Goal: Task Accomplishment & Management: Complete application form

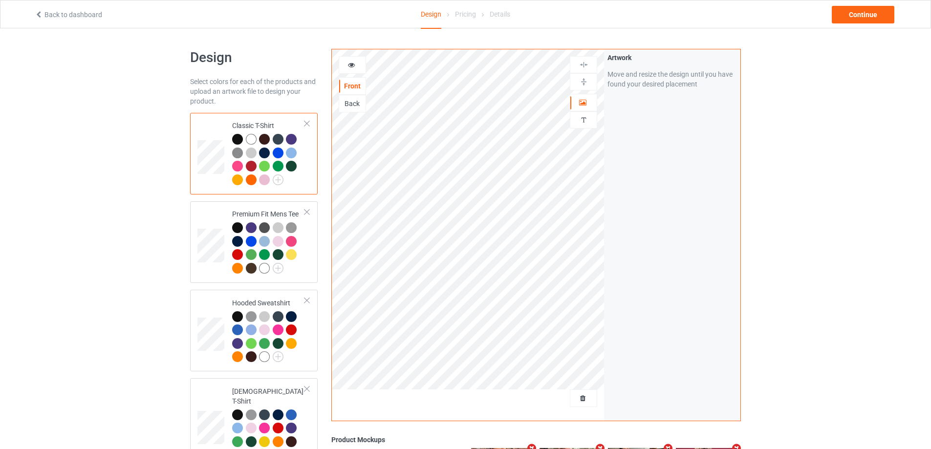
click at [583, 404] on div at bounding box center [583, 398] width 27 height 18
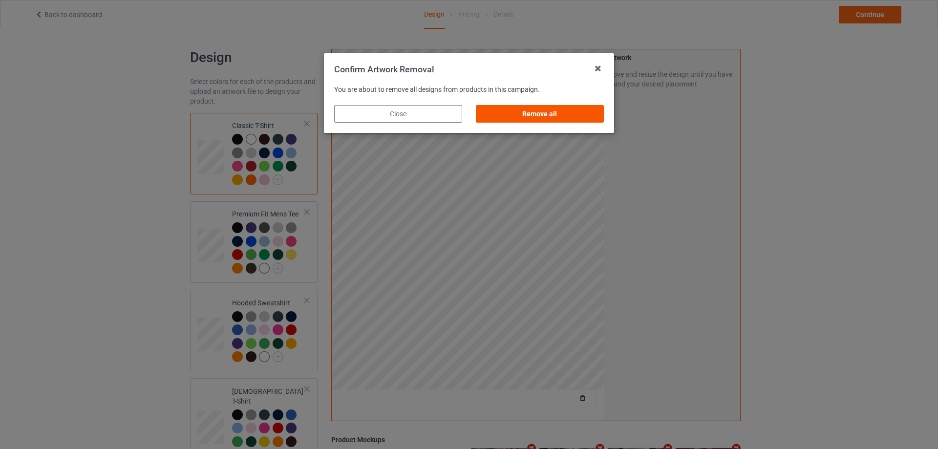
click at [581, 117] on div "Remove all" at bounding box center [540, 114] width 128 height 18
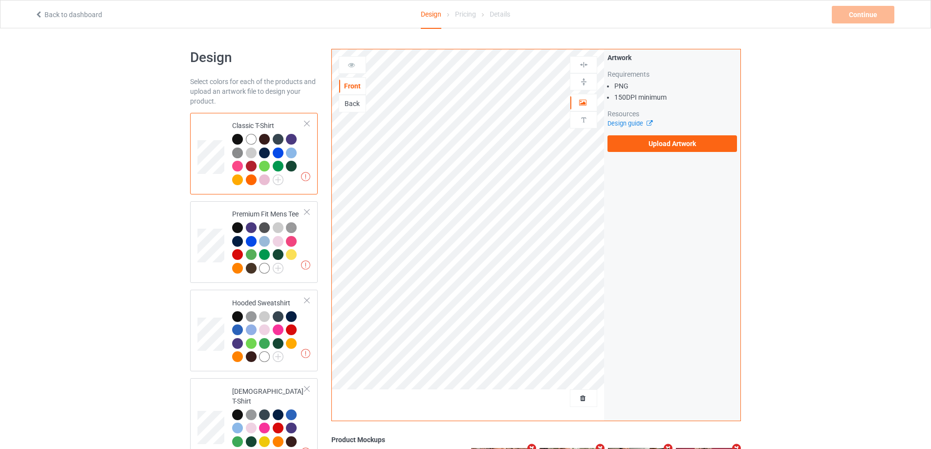
click at [648, 153] on div "Artwork Requirements PNG 150 DPI minimum Resources Design guide Upload Artwork" at bounding box center [672, 102] width 136 height 106
click at [646, 148] on label "Upload Artwork" at bounding box center [672, 143] width 130 height 17
click at [0, 0] on input "Upload Artwork" at bounding box center [0, 0] width 0 height 0
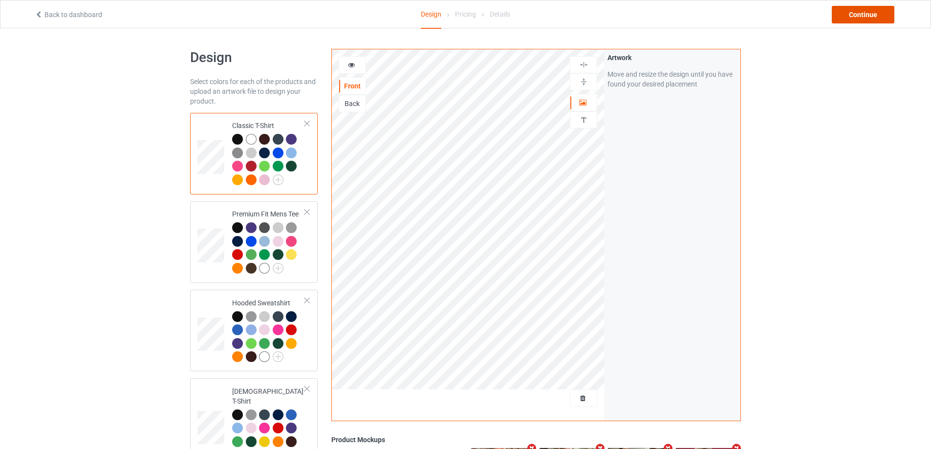
click at [861, 13] on div "Continue" at bounding box center [863, 15] width 63 height 18
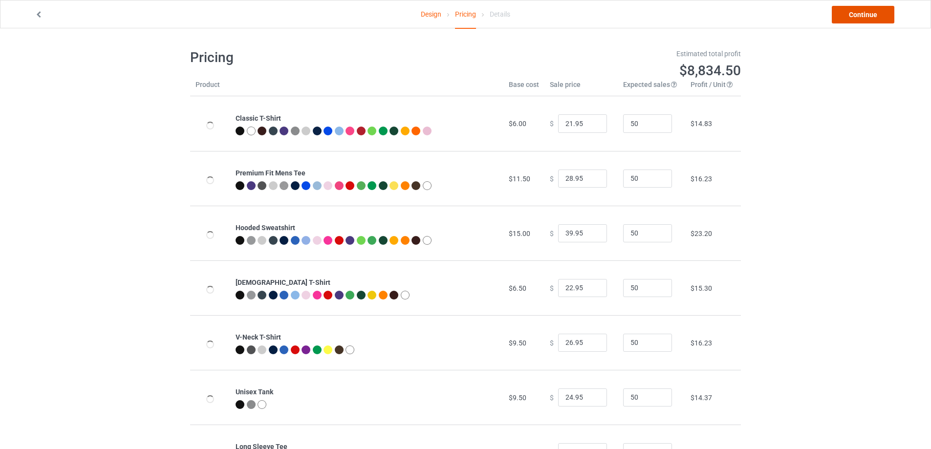
click at [861, 13] on link "Continue" at bounding box center [863, 15] width 63 height 18
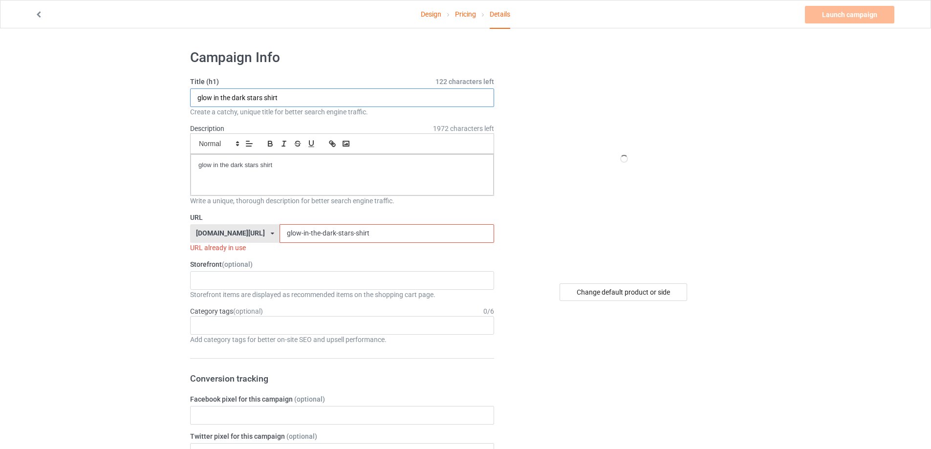
drag, startPoint x: 304, startPoint y: 94, endPoint x: 251, endPoint y: 123, distance: 61.0
paste input "[PERSON_NAME] Max Collegiate"
type input "[PERSON_NAME] Max Collegiate shirt"
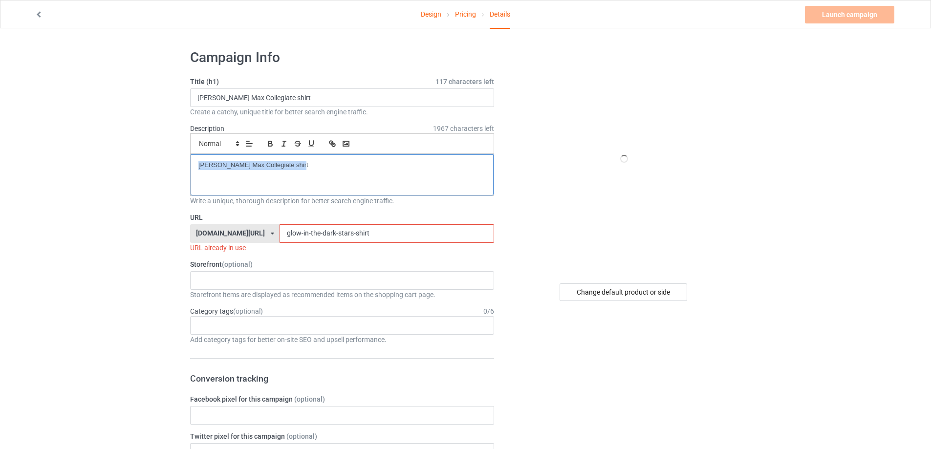
drag, startPoint x: 312, startPoint y: 168, endPoint x: 122, endPoint y: 168, distance: 189.6
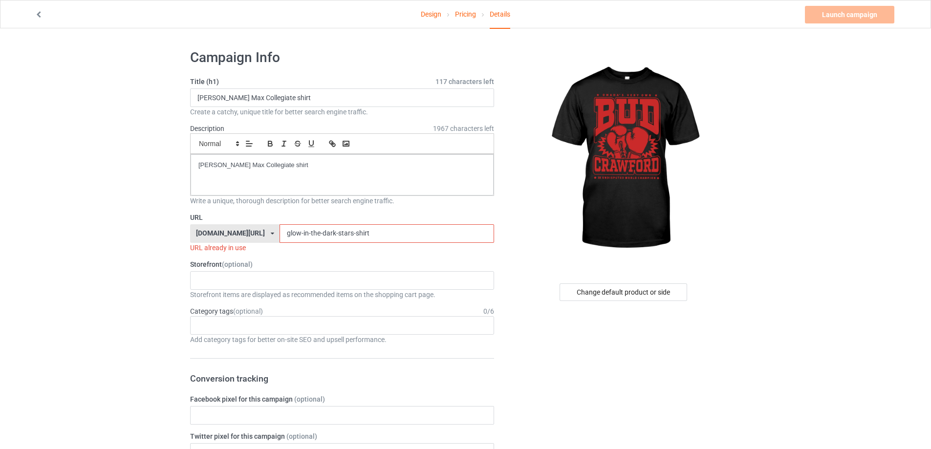
drag, startPoint x: 218, startPoint y: 235, endPoint x: 219, endPoint y: 242, distance: 6.9
paste input "bud-crawford-max-collegiate"
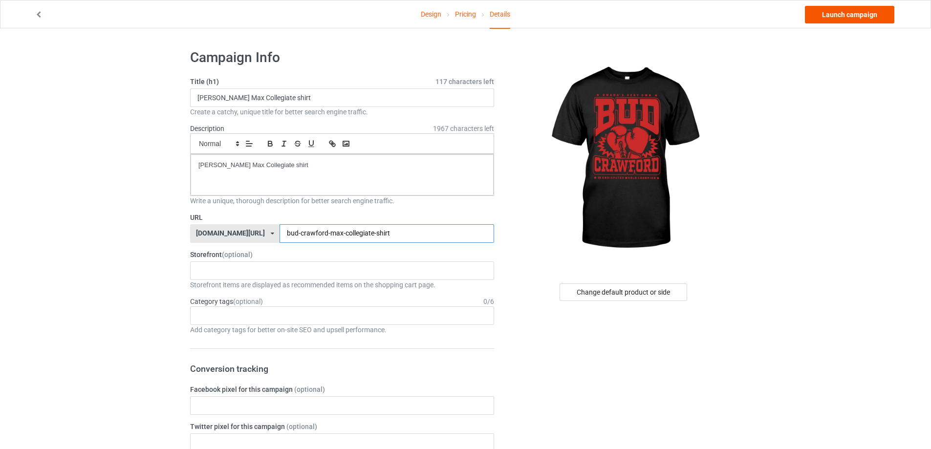
type input "bud-crawford-max-collegiate-shirt"
click at [847, 16] on link "Launch campaign" at bounding box center [849, 15] width 89 height 18
